Goal: Transaction & Acquisition: Obtain resource

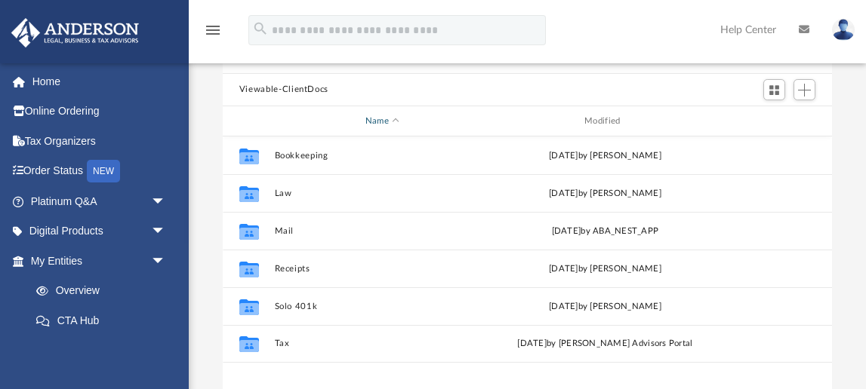
scroll to position [153, 0]
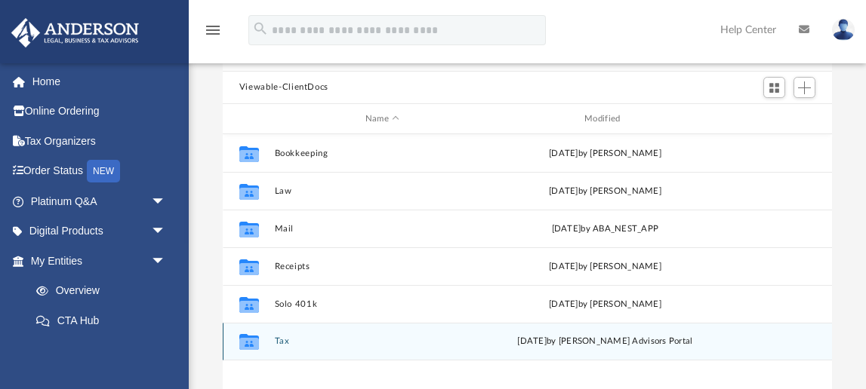
click at [277, 341] on button "Tax" at bounding box center [382, 342] width 216 height 10
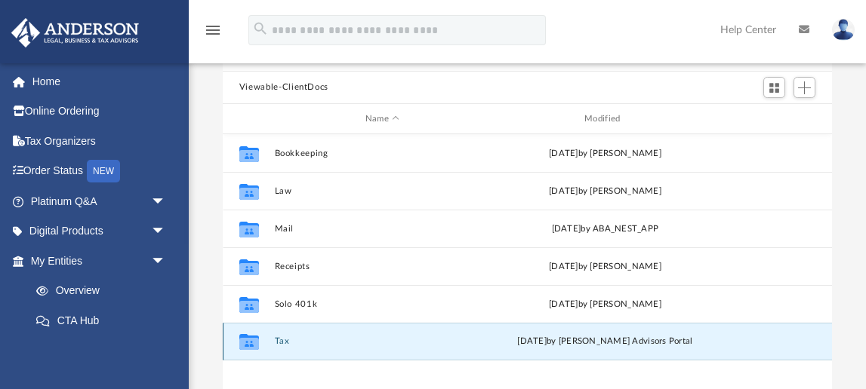
click at [277, 341] on button "Tax" at bounding box center [382, 342] width 216 height 10
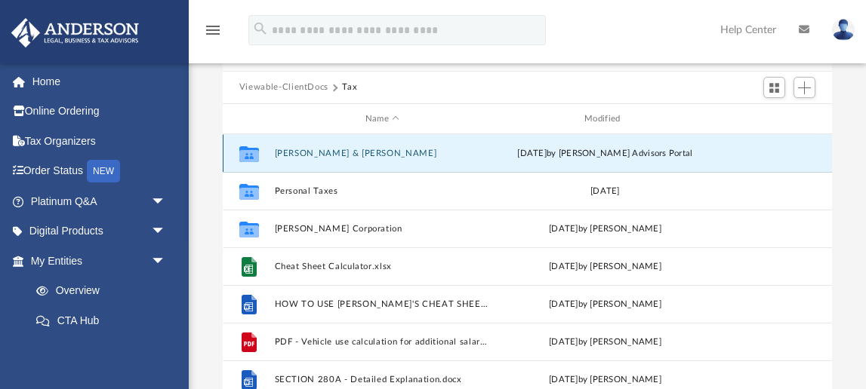
click at [309, 156] on button "[PERSON_NAME] & [PERSON_NAME]" at bounding box center [382, 154] width 216 height 10
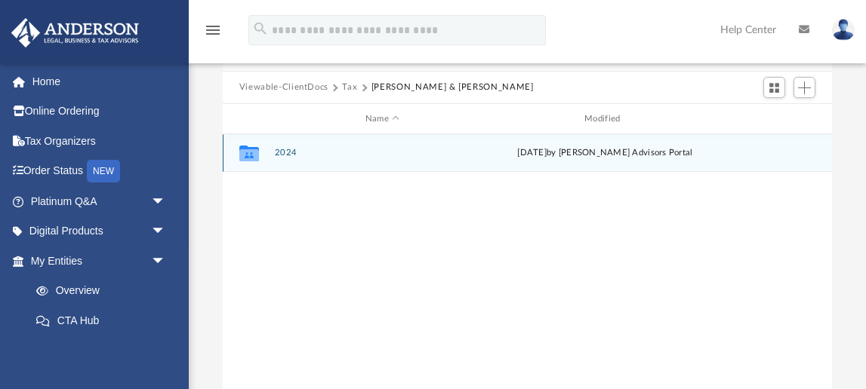
click at [284, 160] on div "Collaborated Folder 2024 [DATE] by [PERSON_NAME] Advisors Portal" at bounding box center [527, 153] width 609 height 38
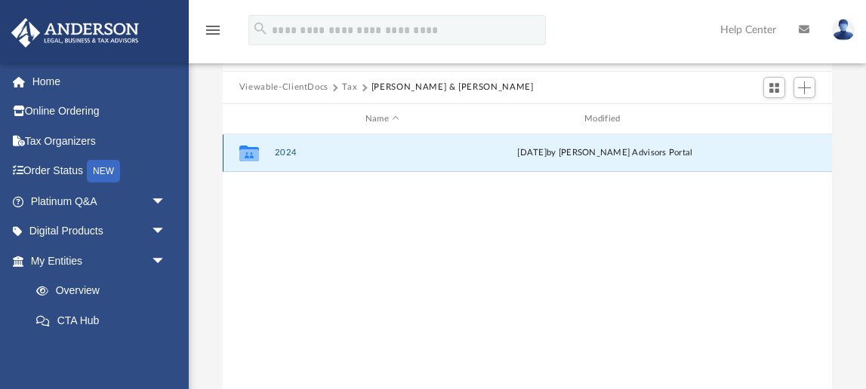
click at [284, 160] on div "Collaborated Folder 2024 [DATE] by [PERSON_NAME] Advisors Portal" at bounding box center [527, 153] width 609 height 38
click at [275, 151] on button "2024" at bounding box center [382, 154] width 216 height 10
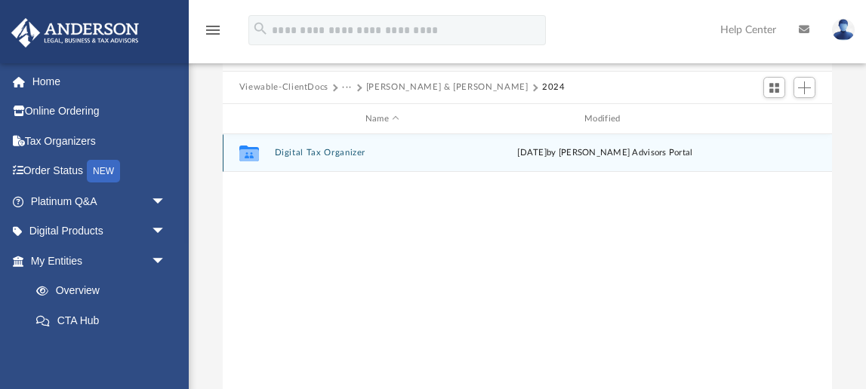
click at [247, 160] on icon "grid" at bounding box center [249, 155] width 20 height 12
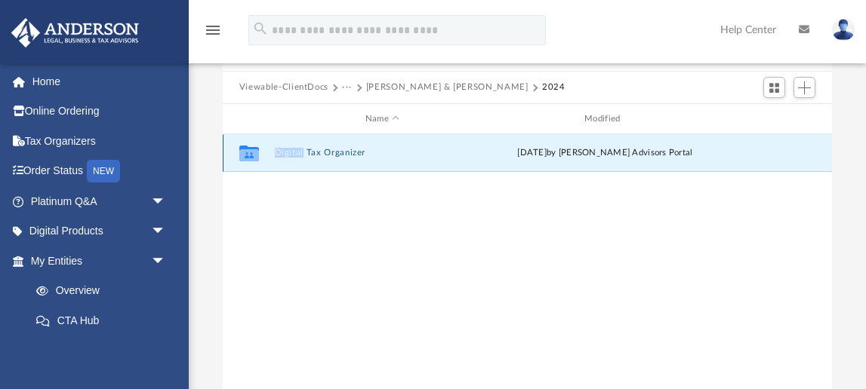
click at [247, 160] on icon "grid" at bounding box center [249, 155] width 20 height 12
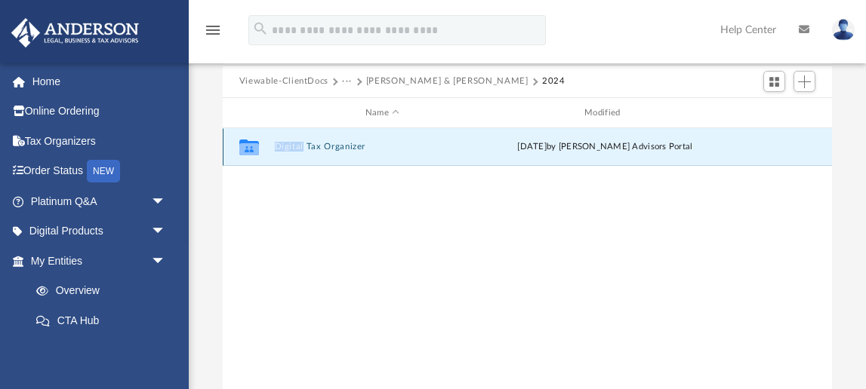
scroll to position [0, 0]
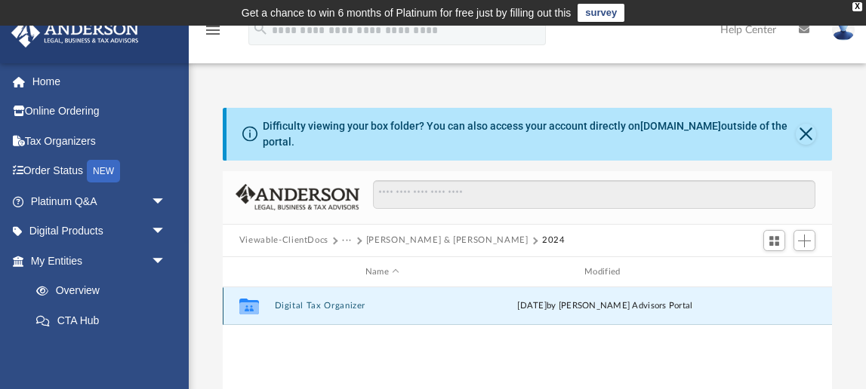
click at [248, 309] on icon "grid" at bounding box center [249, 309] width 20 height 12
click at [320, 306] on button "Digital Tax Organizer" at bounding box center [382, 307] width 216 height 10
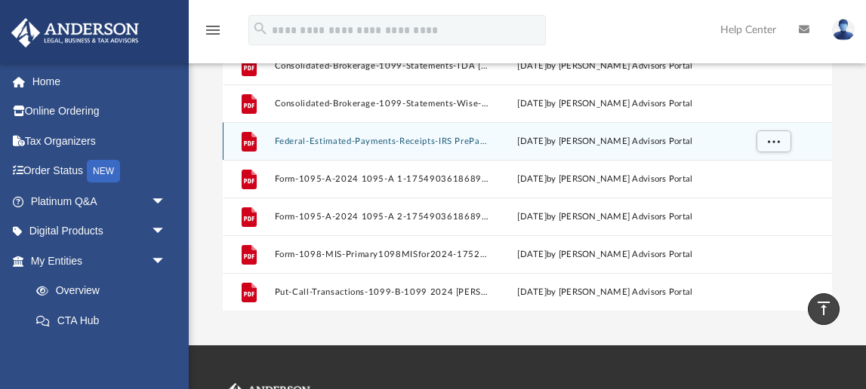
scroll to position [211, 0]
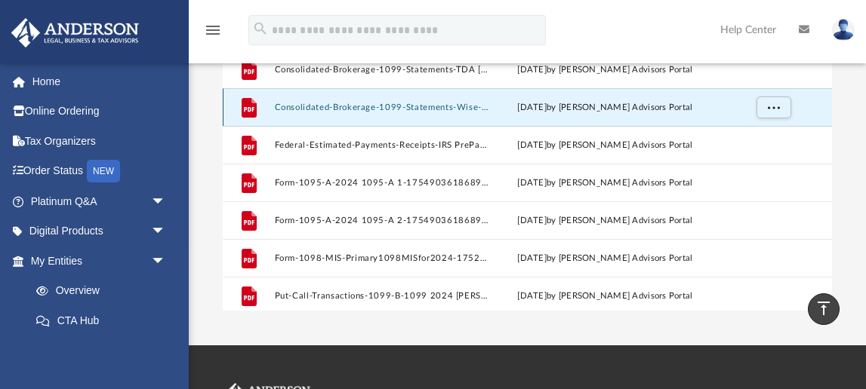
click at [384, 109] on button "Consolidated-Brokerage-1099-Statements-Wise-US_1099_INT-2024-rev0-1754904314689…" at bounding box center [382, 108] width 216 height 10
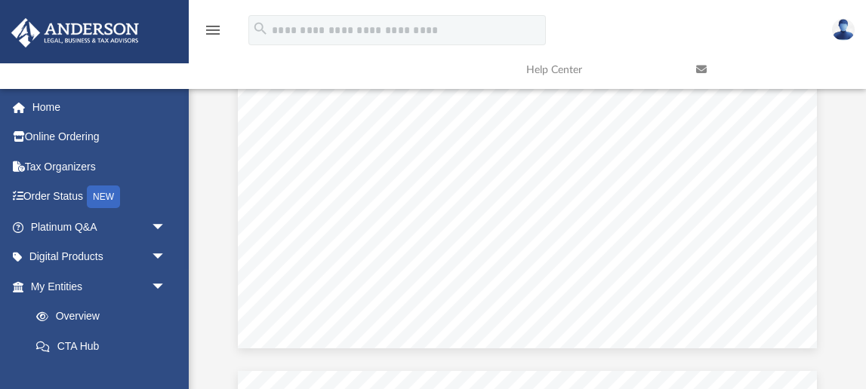
scroll to position [552, 0]
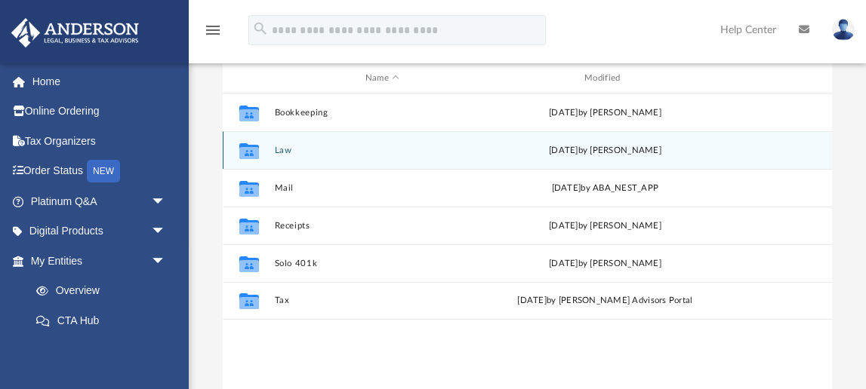
scroll to position [215, 0]
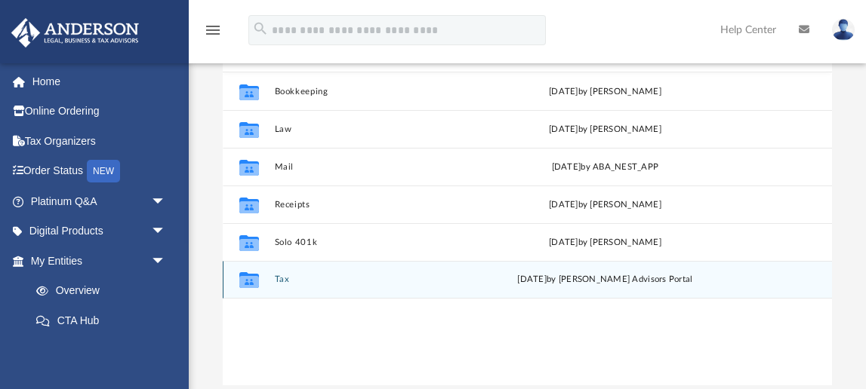
click at [284, 281] on button "Tax" at bounding box center [382, 280] width 216 height 10
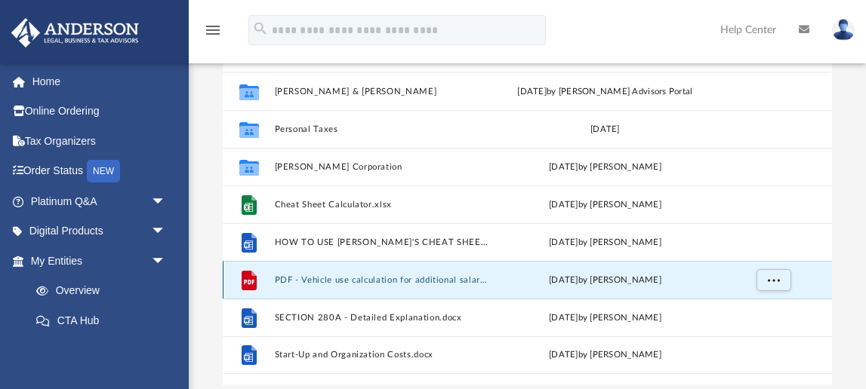
click at [284, 281] on button "PDF - Vehicle use calculation for additional salary - personal use.pdf" at bounding box center [382, 280] width 216 height 10
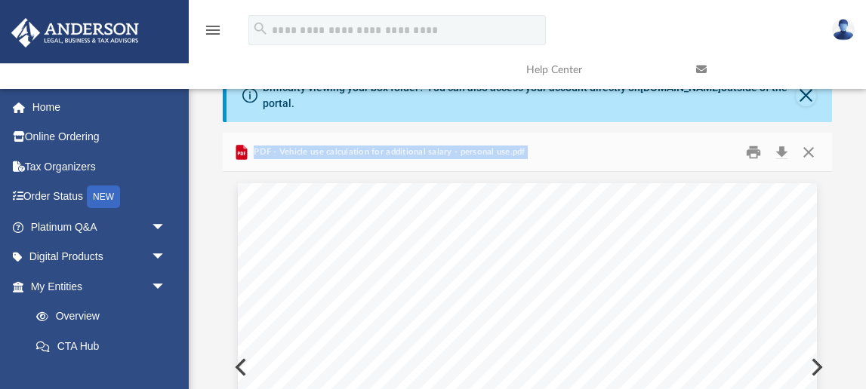
scroll to position [0, 0]
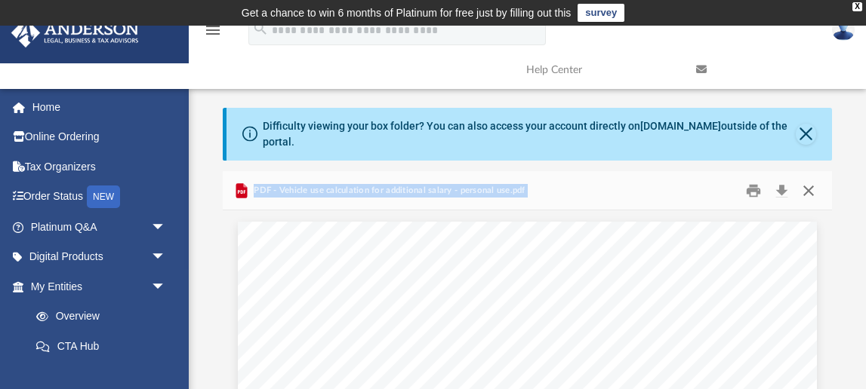
click at [812, 189] on button "Close" at bounding box center [808, 190] width 27 height 23
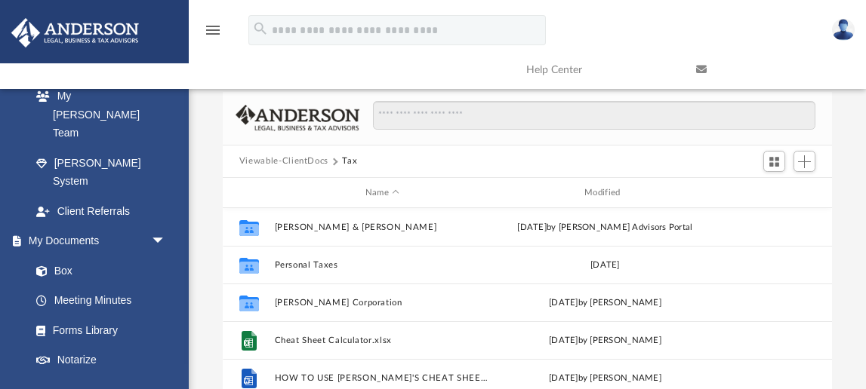
scroll to position [85, 0]
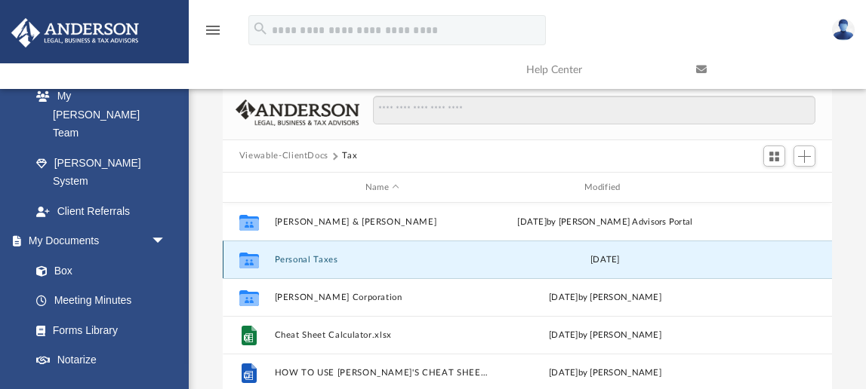
click at [315, 260] on button "Personal Taxes" at bounding box center [382, 260] width 216 height 10
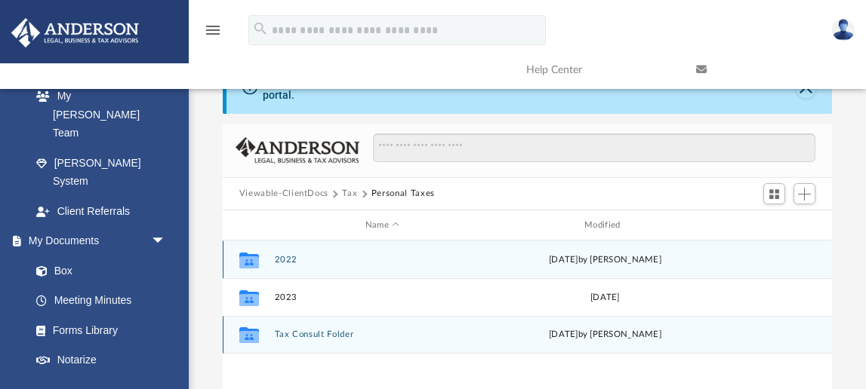
scroll to position [42, 0]
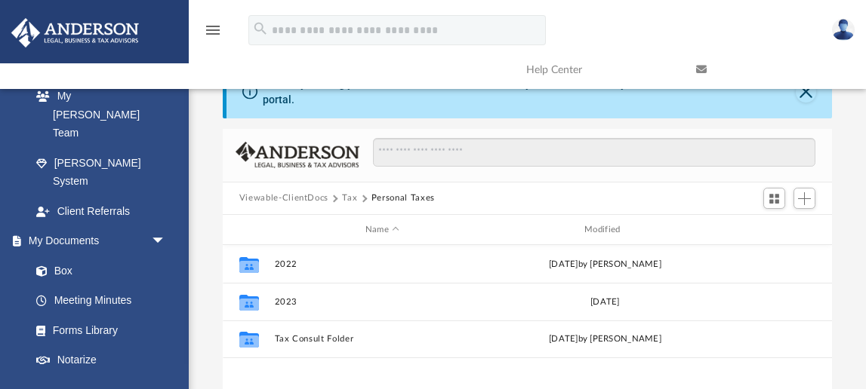
click at [349, 194] on button "Tax" at bounding box center [349, 199] width 15 height 14
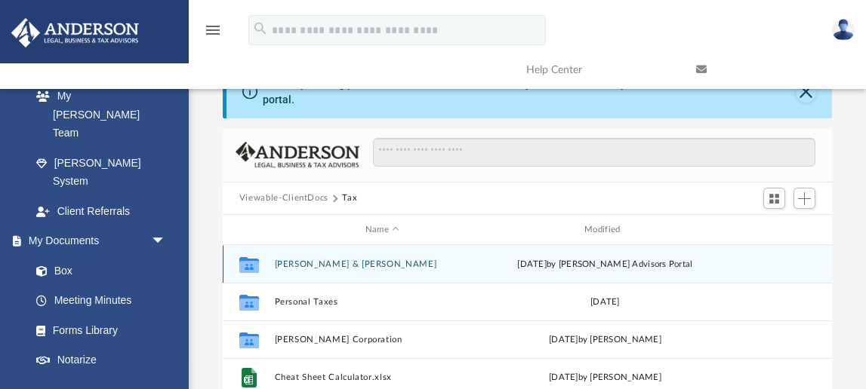
click at [334, 269] on button "[PERSON_NAME] & [PERSON_NAME]" at bounding box center [382, 265] width 216 height 10
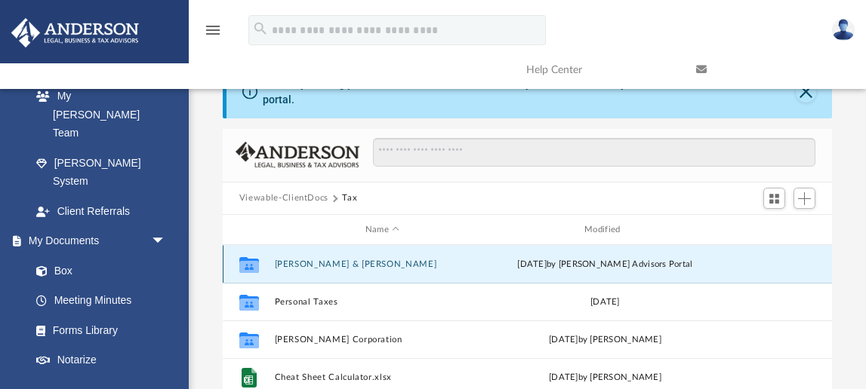
click at [334, 269] on button "[PERSON_NAME] & [PERSON_NAME]" at bounding box center [382, 265] width 216 height 10
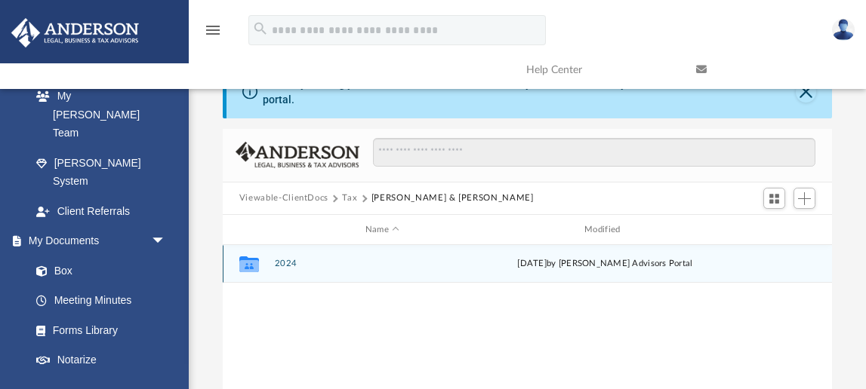
click at [283, 266] on button "2024" at bounding box center [382, 265] width 216 height 10
click at [301, 262] on button "Digital Tax Organizer" at bounding box center [382, 265] width 216 height 10
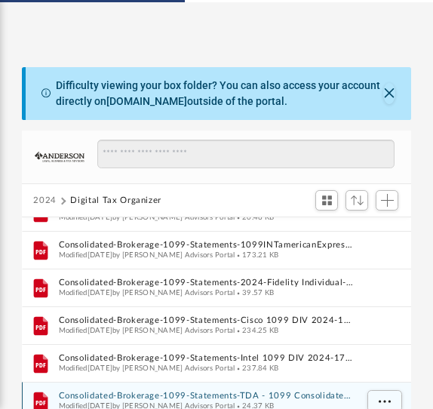
scroll to position [0, 0]
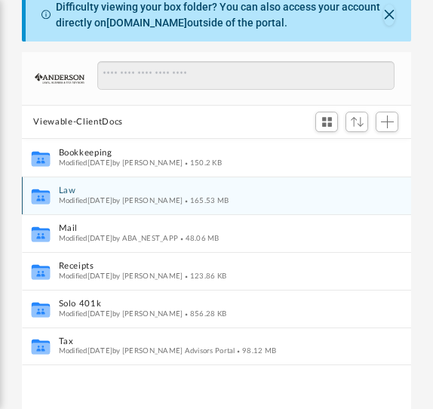
scroll to position [196, 0]
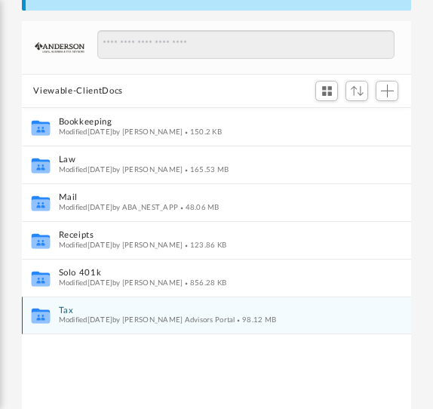
click at [47, 315] on icon "grid" at bounding box center [40, 317] width 18 height 11
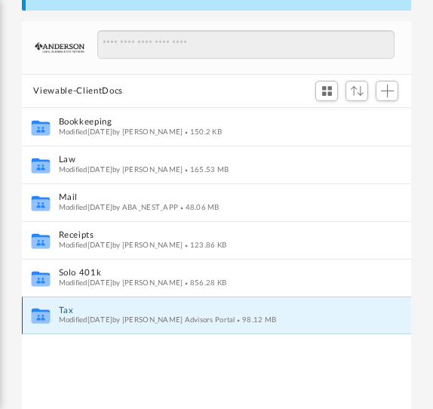
click at [38, 317] on icon "grid" at bounding box center [40, 316] width 18 height 15
click at [64, 307] on button "Tax" at bounding box center [206, 311] width 297 height 10
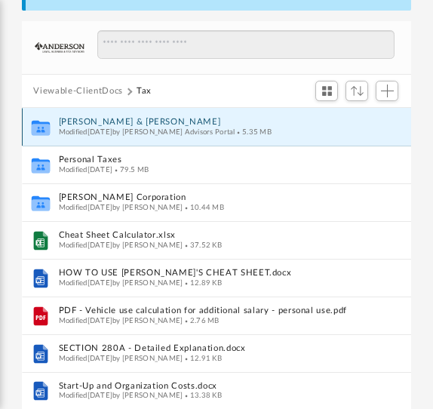
click at [125, 123] on button "[PERSON_NAME] & [PERSON_NAME]" at bounding box center [206, 123] width 297 height 10
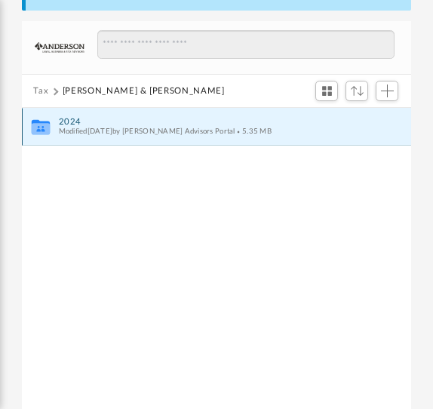
click at [72, 125] on button "2024" at bounding box center [206, 122] width 297 height 10
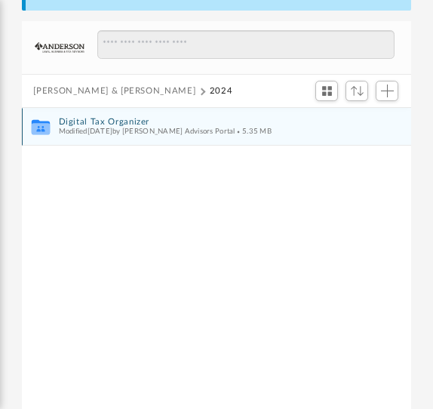
click at [88, 124] on button "Digital Tax Organizer" at bounding box center [206, 122] width 297 height 10
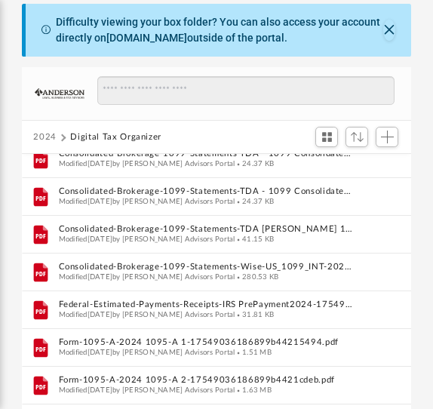
scroll to position [153, 0]
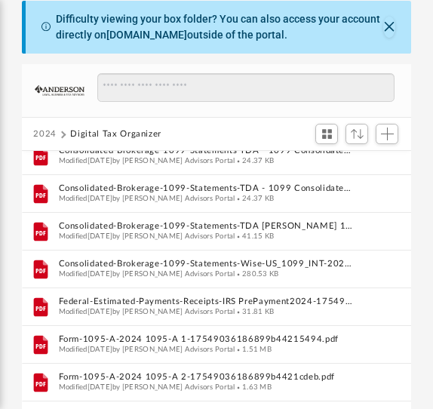
click at [50, 135] on button "2024" at bounding box center [44, 135] width 23 height 14
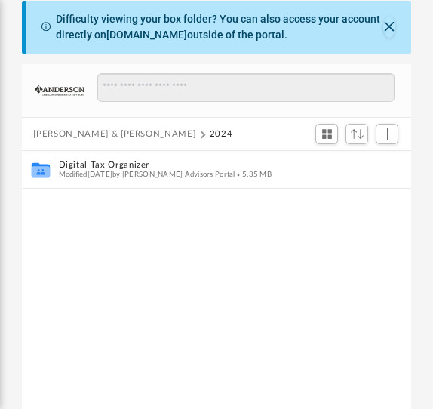
click at [94, 133] on button "[PERSON_NAME] & [PERSON_NAME]" at bounding box center [114, 135] width 162 height 14
click at [45, 135] on button "Tax" at bounding box center [40, 135] width 15 height 14
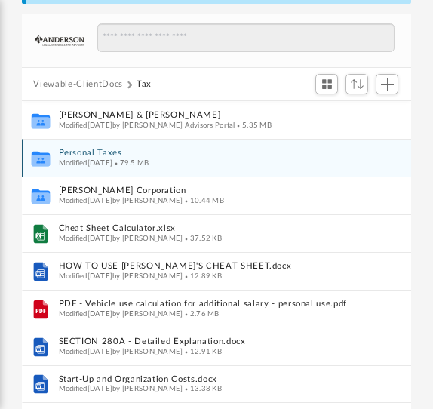
scroll to position [200, 0]
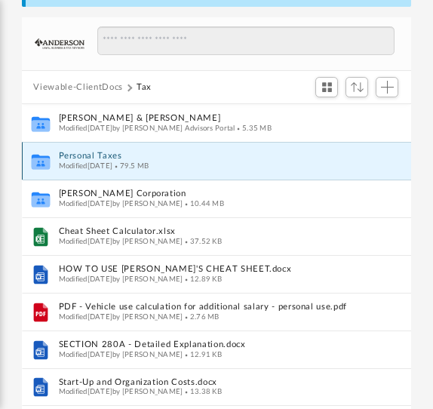
click at [97, 155] on button "Personal Taxes" at bounding box center [206, 157] width 297 height 10
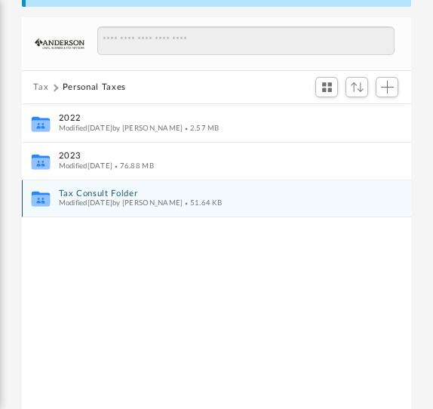
click at [89, 189] on button "Tax Consult Folder" at bounding box center [206, 194] width 297 height 10
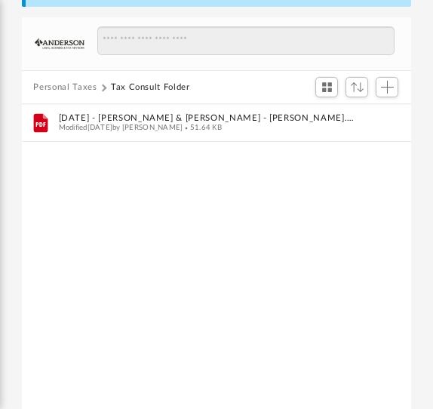
click at [60, 85] on button "Personal Taxes" at bounding box center [64, 88] width 63 height 14
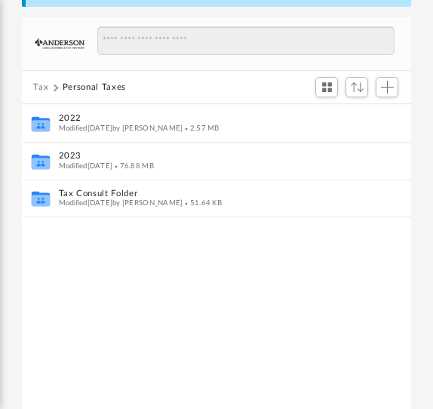
click at [38, 86] on button "Tax" at bounding box center [40, 88] width 15 height 14
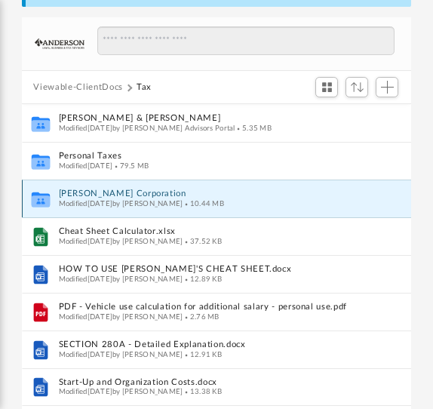
click at [101, 192] on button "[PERSON_NAME] Corporation" at bounding box center [206, 194] width 297 height 10
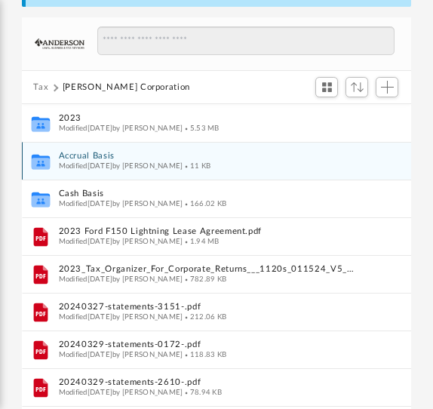
scroll to position [185, 0]
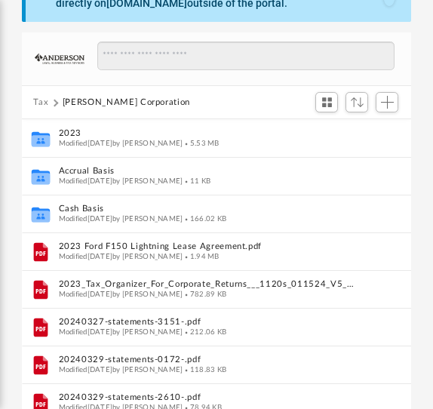
click at [41, 100] on button "Tax" at bounding box center [40, 103] width 15 height 14
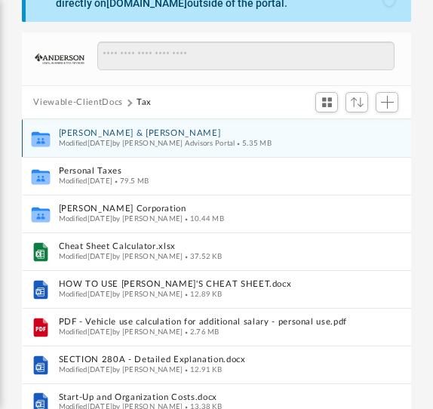
click at [106, 134] on button "[PERSON_NAME] & [PERSON_NAME]" at bounding box center [206, 134] width 297 height 10
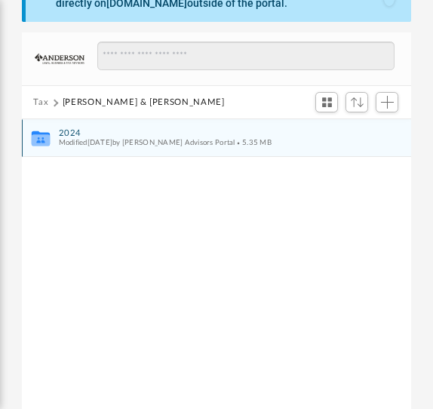
click at [73, 134] on button "2024" at bounding box center [206, 133] width 297 height 10
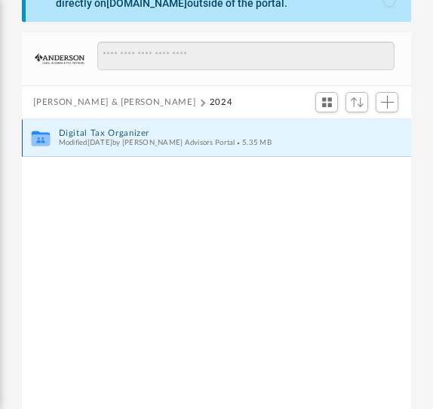
click at [97, 134] on button "Digital Tax Organizer" at bounding box center [206, 133] width 297 height 10
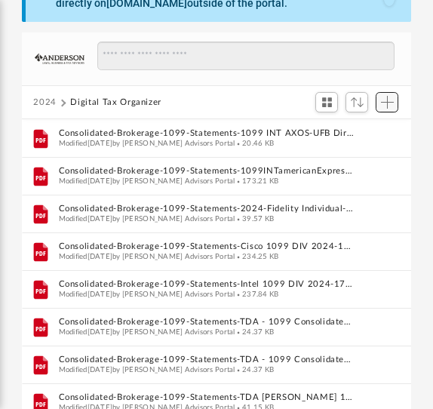
click at [395, 95] on button "Add" at bounding box center [387, 102] width 23 height 21
click at [355, 132] on li "Upload" at bounding box center [366, 132] width 48 height 16
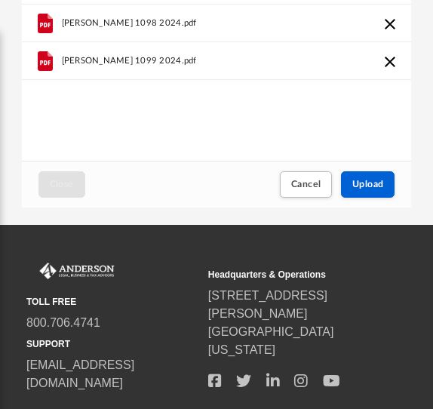
scroll to position [442, 0]
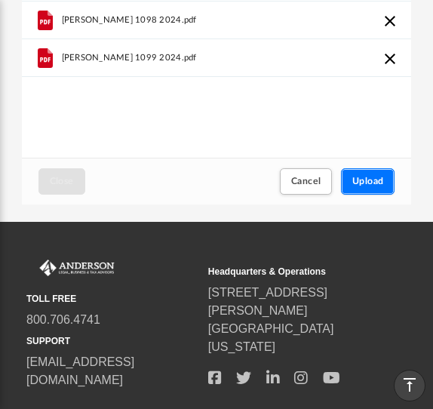
click at [375, 174] on button "Upload" at bounding box center [368, 181] width 54 height 26
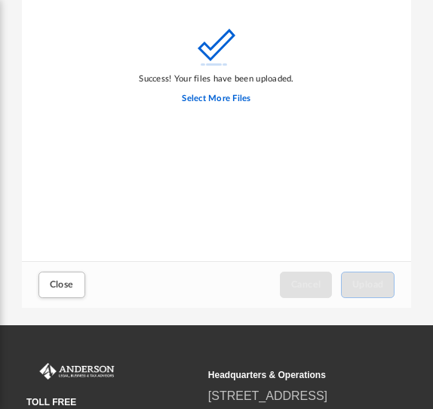
scroll to position [355, 0]
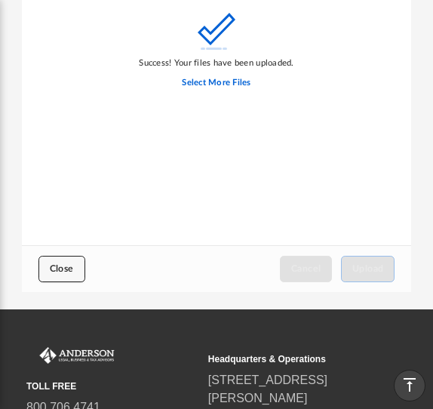
click at [62, 264] on span "Close" at bounding box center [62, 268] width 24 height 9
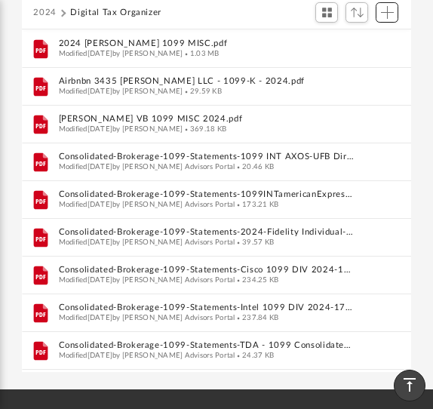
scroll to position [275, 0]
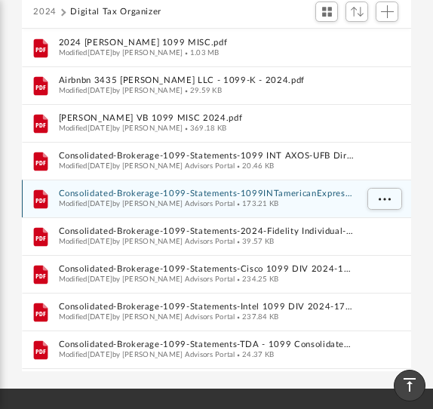
click at [305, 195] on button "Consolidated-Brokerage-1099-Statements-1099INTamericanExpress-1752799408687998b…" at bounding box center [206, 194] width 297 height 10
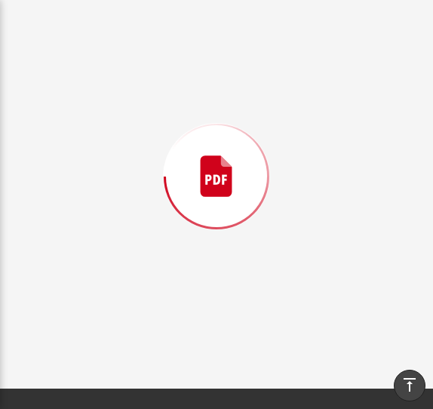
scroll to position [237, 0]
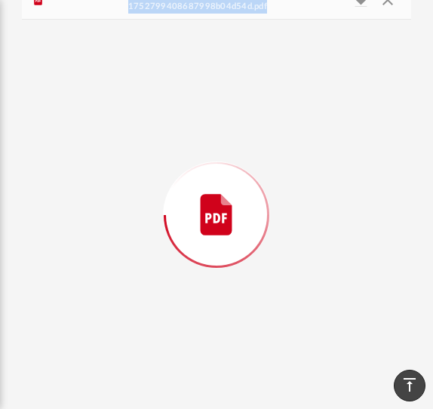
click at [305, 195] on div "Preview" at bounding box center [217, 214] width 390 height 389
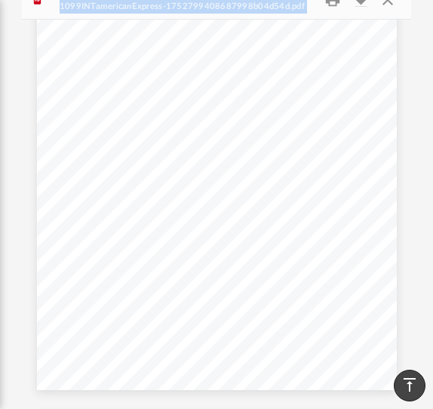
scroll to position [0, 0]
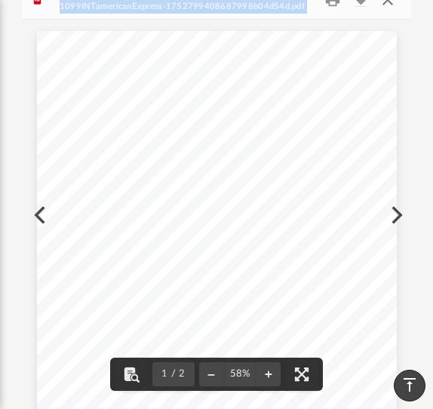
click at [386, 5] on button "Close" at bounding box center [387, -1] width 27 height 23
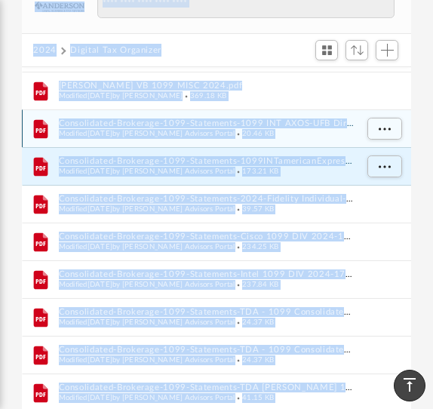
scroll to position [102, 0]
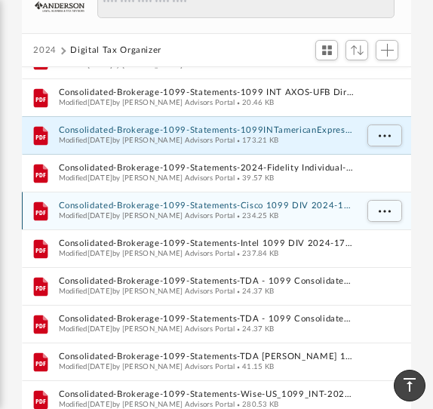
click at [235, 215] on span "234.25 KB" at bounding box center [257, 216] width 44 height 8
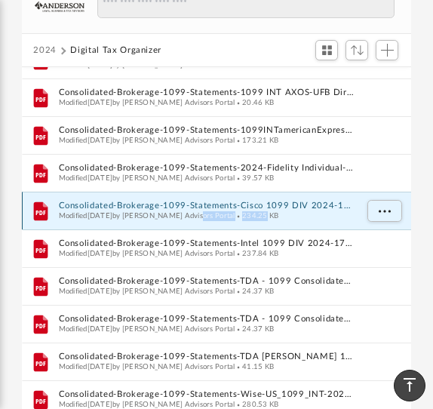
click at [235, 215] on span "234.25 KB" at bounding box center [257, 216] width 44 height 8
click at [309, 201] on button "Consolidated-Brokerage-1099-Statements-Cisco 1099 DIV 2024-17549043146899b6faf3…" at bounding box center [206, 206] width 297 height 10
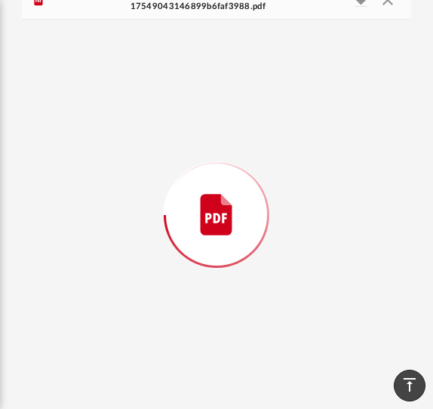
click at [309, 201] on div "Preview" at bounding box center [217, 214] width 390 height 389
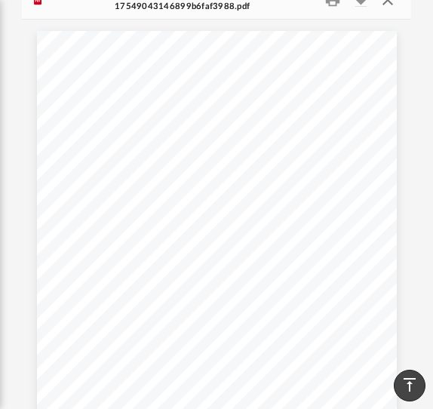
click at [387, 2] on button "Close" at bounding box center [387, -1] width 27 height 23
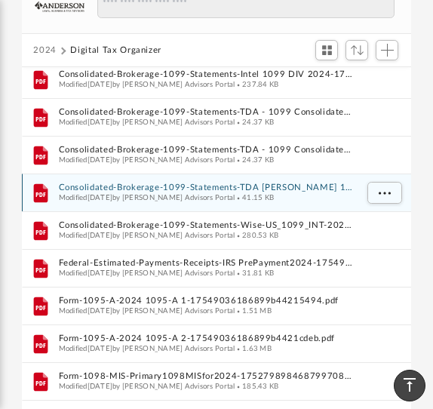
scroll to position [272, 0]
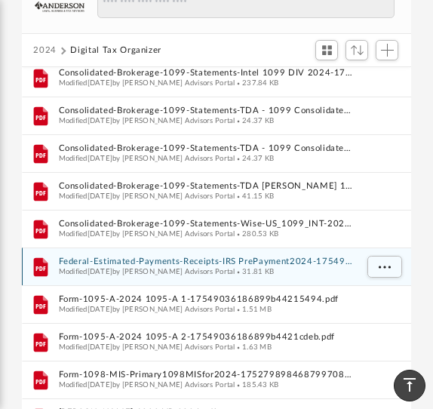
click at [249, 263] on button "Federal-Estimated-Payments-Receipts-IRS PrePayment2024-17549030506899b20a12d2a.…" at bounding box center [206, 262] width 297 height 10
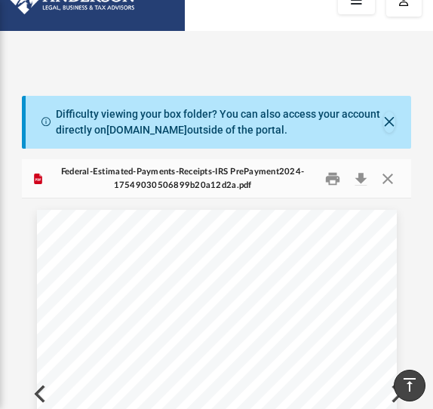
scroll to position [57, 0]
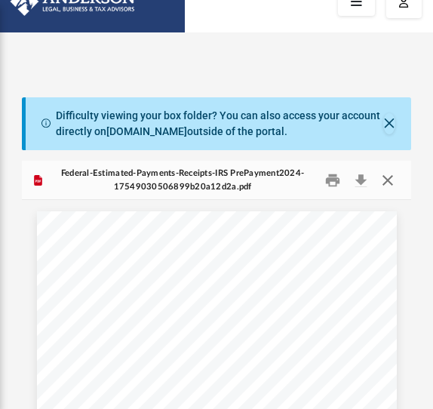
click at [387, 181] on button "Close" at bounding box center [387, 179] width 27 height 23
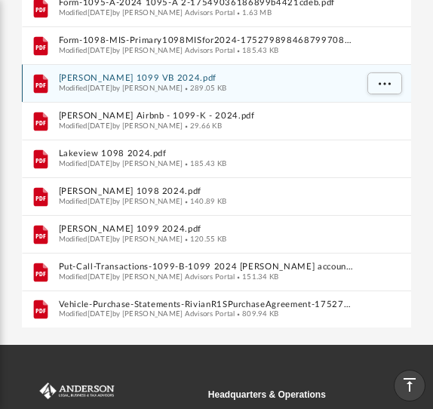
scroll to position [320, 0]
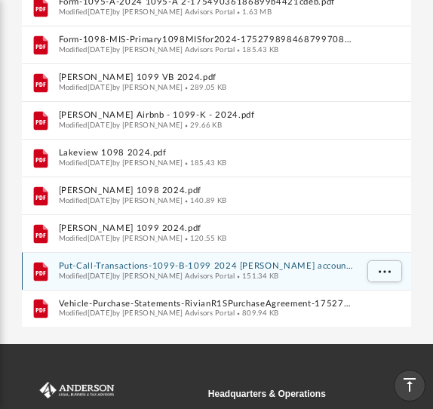
click at [229, 267] on button "Put-Call-Transactions-1099-B-1099 2024 [PERSON_NAME] account-1752799212687997ec…" at bounding box center [206, 267] width 297 height 10
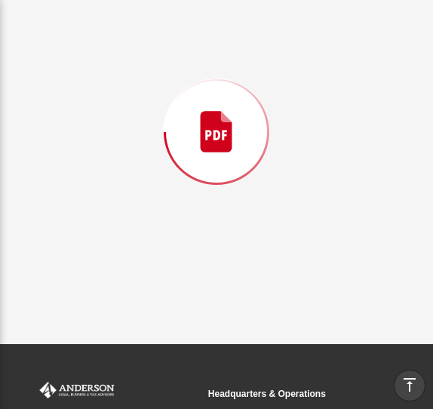
scroll to position [237, 0]
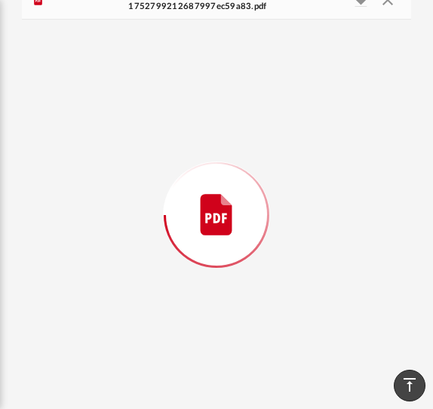
click at [229, 267] on div "Preview" at bounding box center [217, 214] width 390 height 389
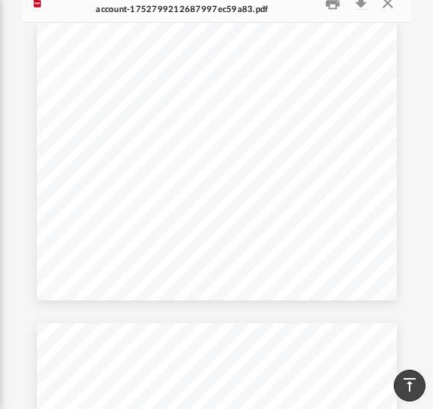
scroll to position [613, 0]
click at [386, 2] on button "Close" at bounding box center [387, 2] width 27 height 23
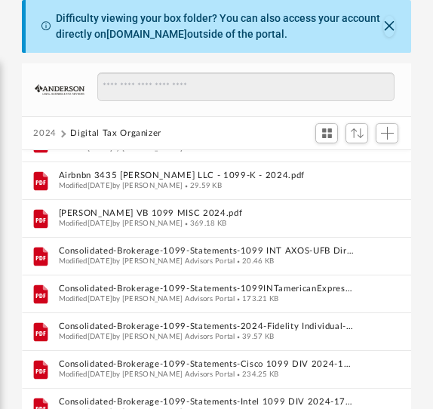
scroll to position [35, 0]
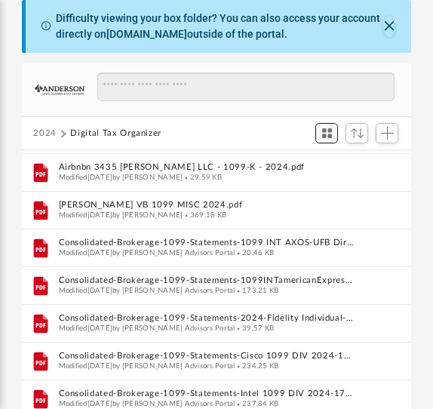
click at [329, 134] on span "Switch to Grid View" at bounding box center [327, 133] width 13 height 13
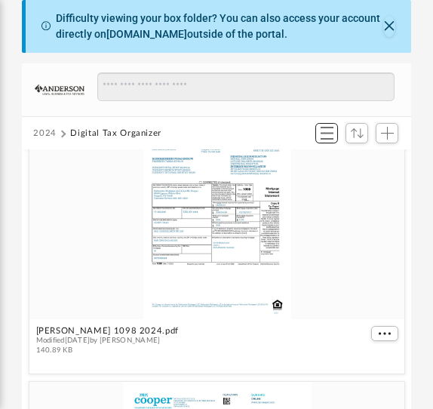
scroll to position [5716, 0]
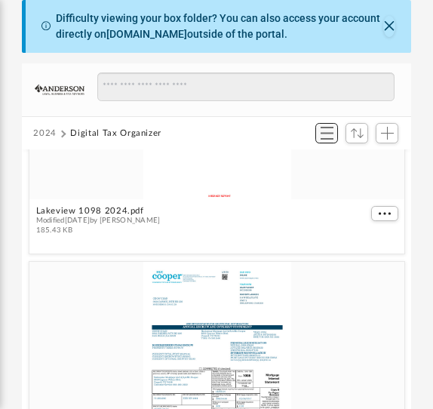
click at [327, 138] on span "Switch to List View" at bounding box center [327, 133] width 13 height 13
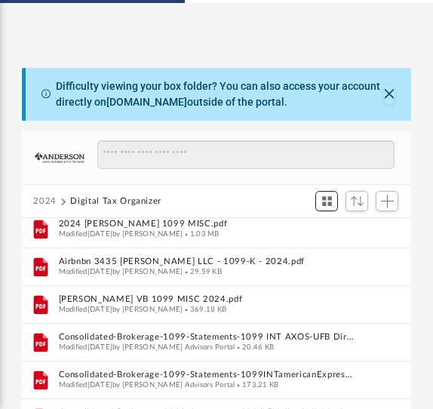
scroll to position [0, 0]
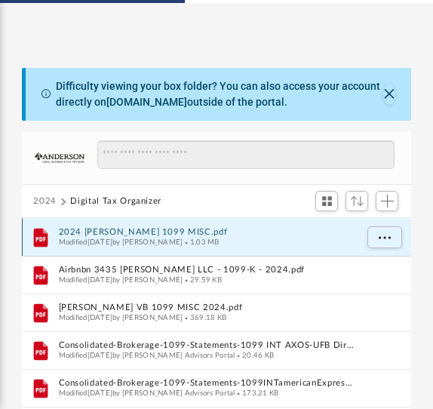
click at [198, 234] on button "2024 Janet Chan 1099 MISC.pdf" at bounding box center [206, 233] width 297 height 10
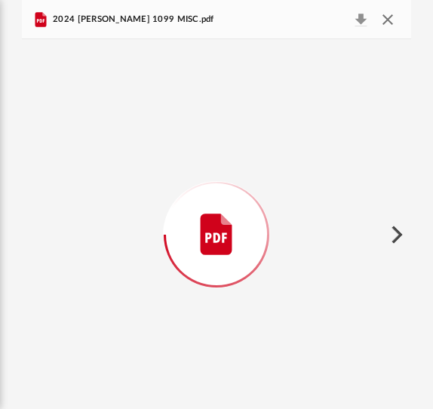
click at [384, 17] on button "Close" at bounding box center [387, 19] width 27 height 21
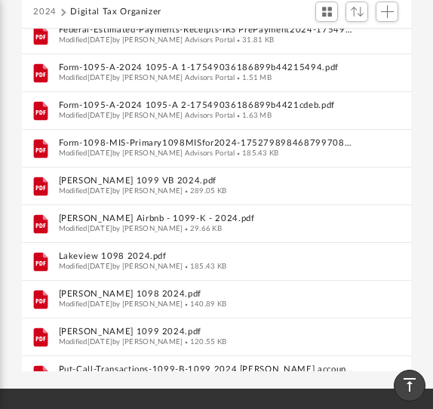
scroll to position [472, 0]
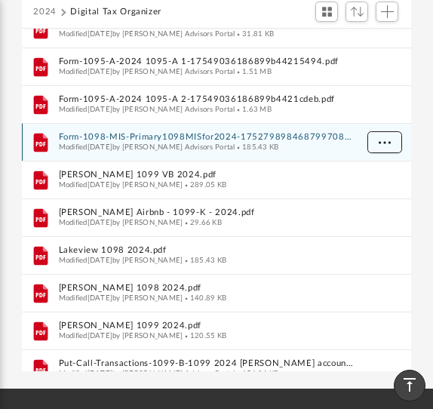
click at [386, 138] on span "More options" at bounding box center [384, 142] width 12 height 8
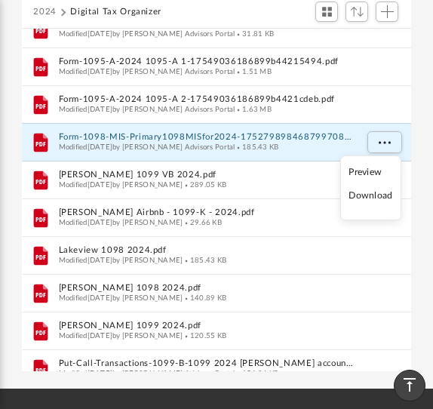
click at [374, 195] on li "Download" at bounding box center [371, 196] width 44 height 16
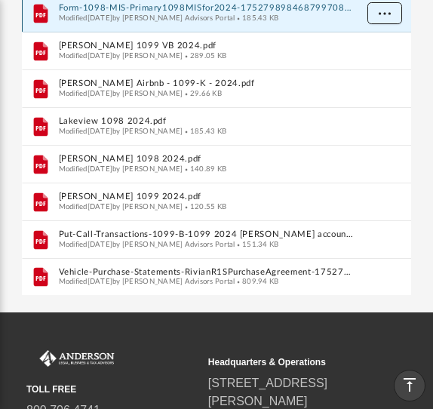
scroll to position [353, 0]
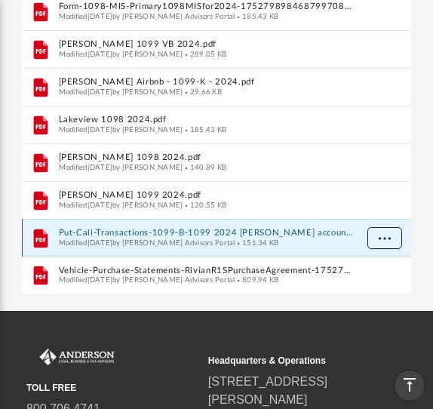
click at [383, 235] on span "More options" at bounding box center [384, 238] width 12 height 8
click at [377, 203] on li "Download" at bounding box center [371, 206] width 44 height 16
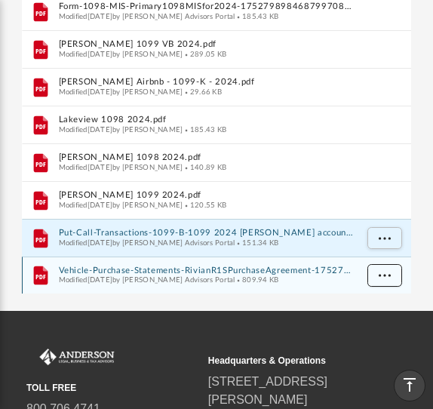
click at [387, 273] on span "More options" at bounding box center [384, 275] width 12 height 8
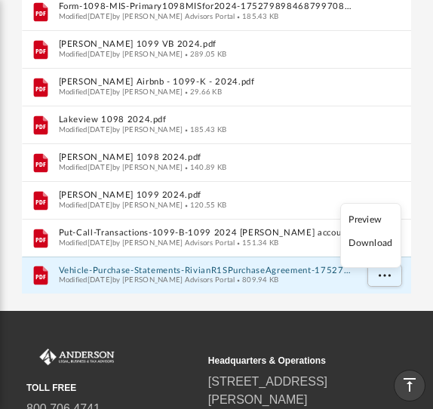
click at [377, 246] on li "Download" at bounding box center [371, 243] width 44 height 16
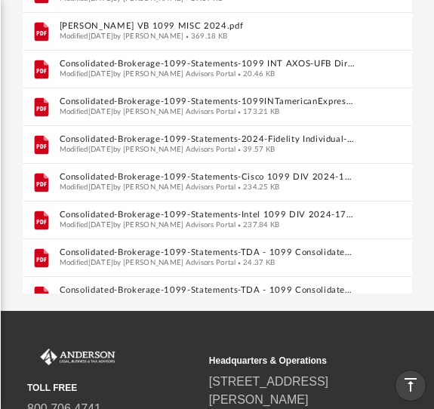
scroll to position [10, 0]
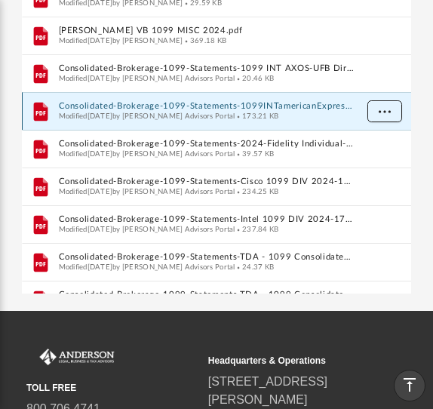
click at [378, 113] on span "More options" at bounding box center [384, 111] width 12 height 8
click at [371, 162] on li "Download" at bounding box center [371, 165] width 44 height 16
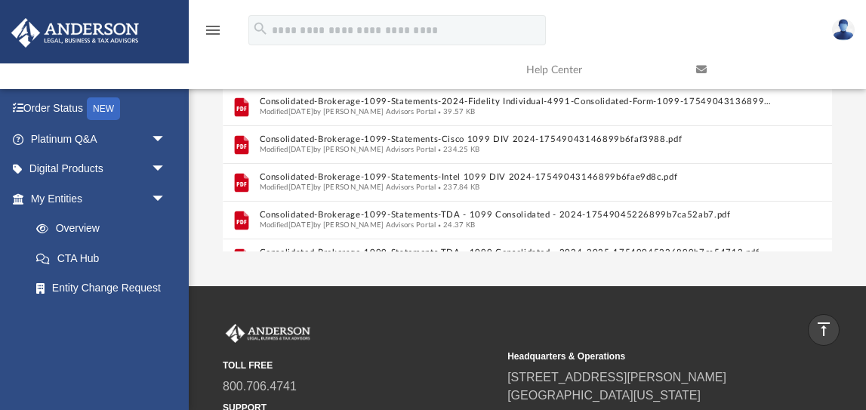
scroll to position [1, 0]
